Goal: Find specific page/section: Find specific page/section

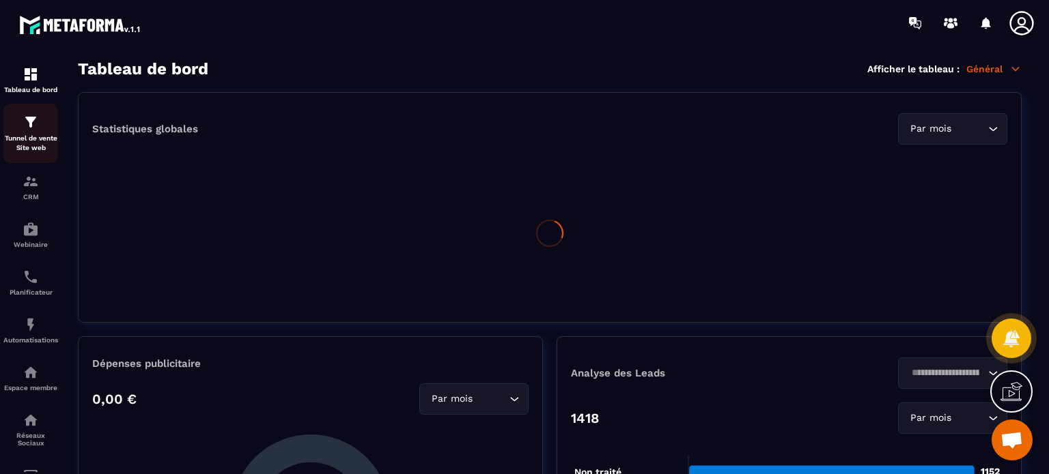
click at [17, 134] on p "Tunnel de vente Site web" at bounding box center [30, 143] width 55 height 19
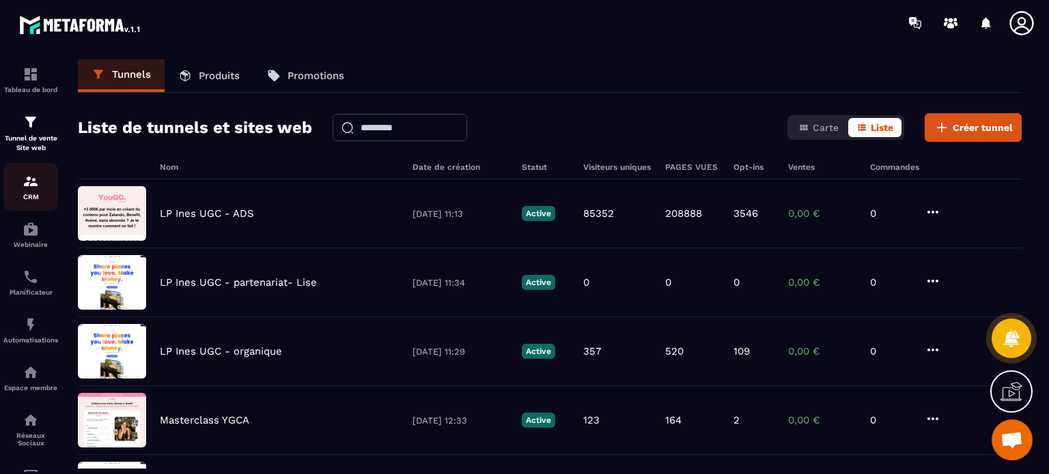
click at [38, 184] on img at bounding box center [31, 181] width 16 height 16
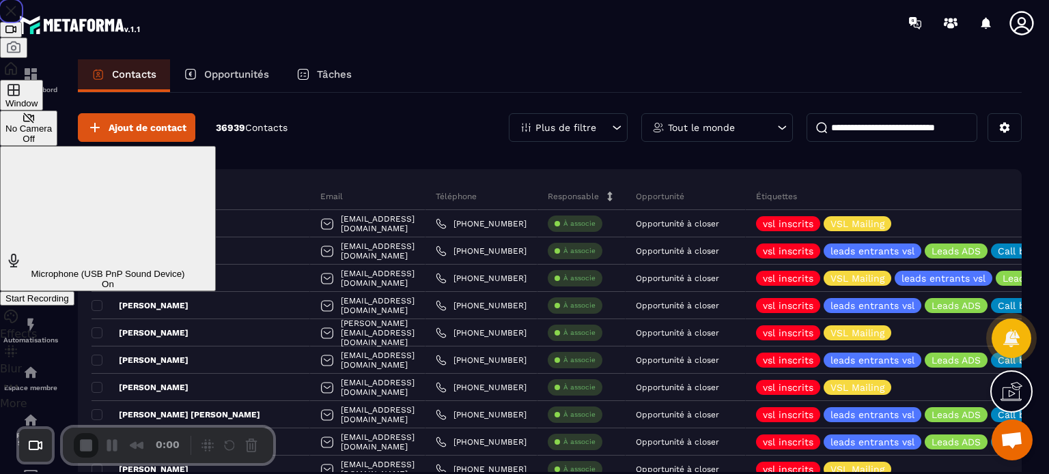
click at [69, 294] on span "Start Recording" at bounding box center [36, 299] width 63 height 10
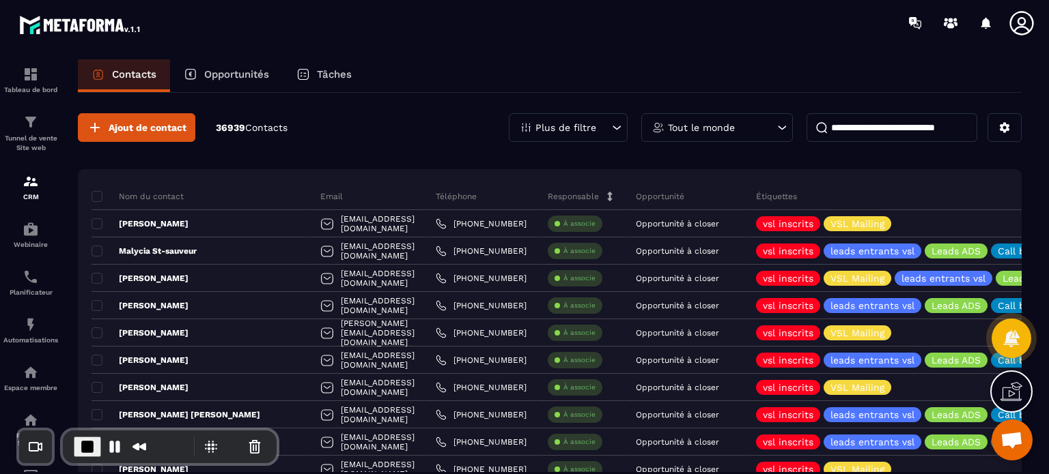
click at [322, 79] on p "Tâches" at bounding box center [334, 74] width 35 height 12
